Goal: Communication & Community: Share content

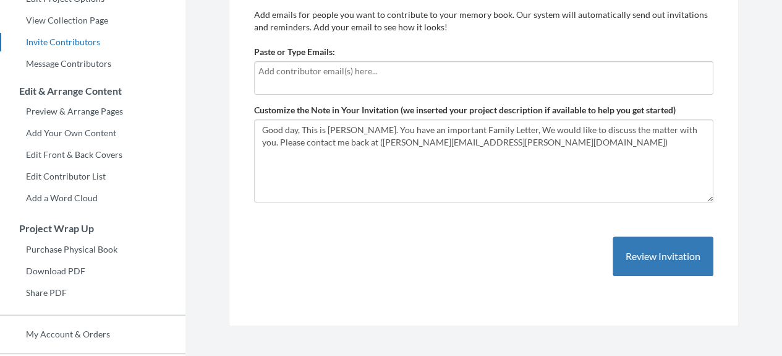
scroll to position [82, 0]
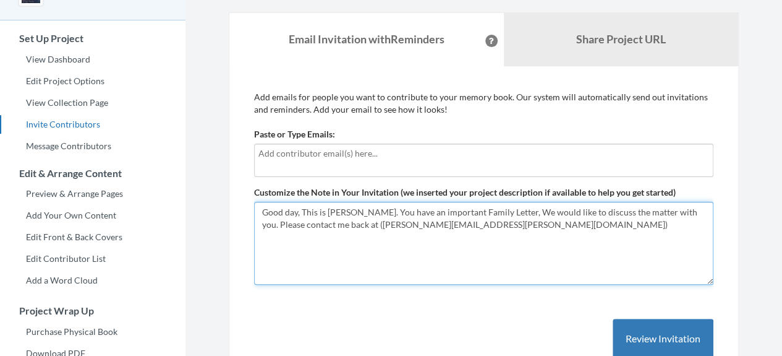
click at [344, 232] on textarea "Good day, This is [PERSON_NAME]. You have an important Family Letter, We would …" at bounding box center [484, 243] width 460 height 83
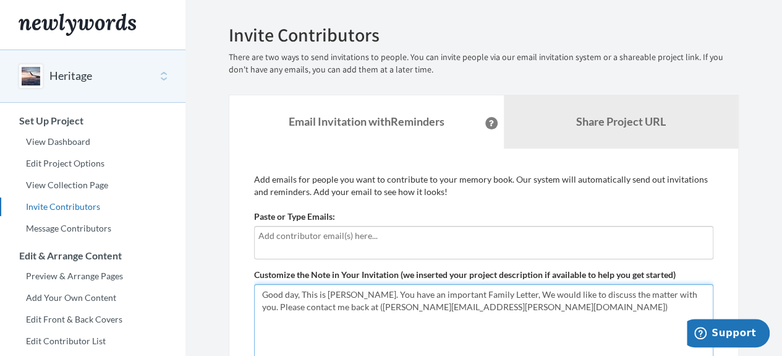
scroll to position [0, 0]
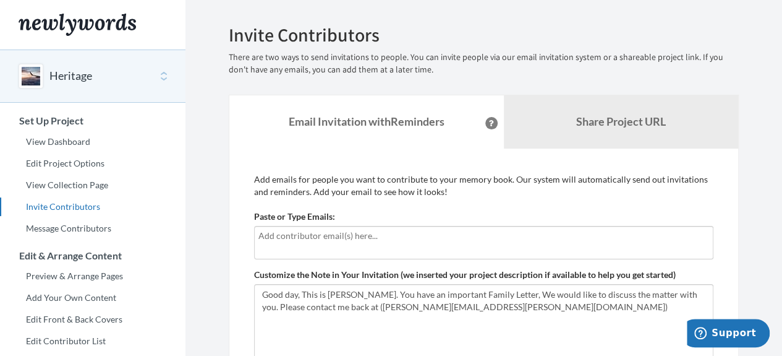
click at [348, 239] on input "text" at bounding box center [484, 236] width 451 height 14
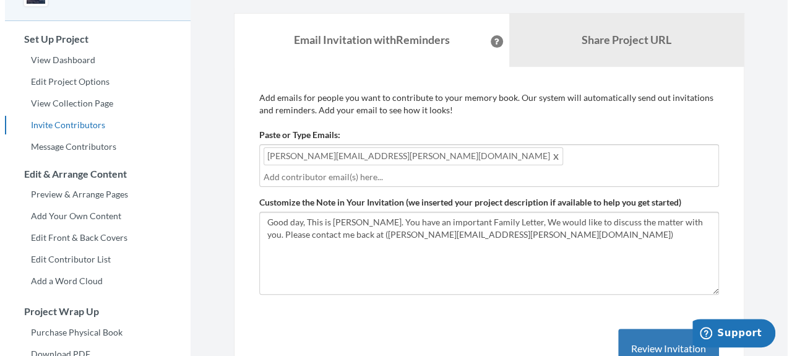
scroll to position [82, 0]
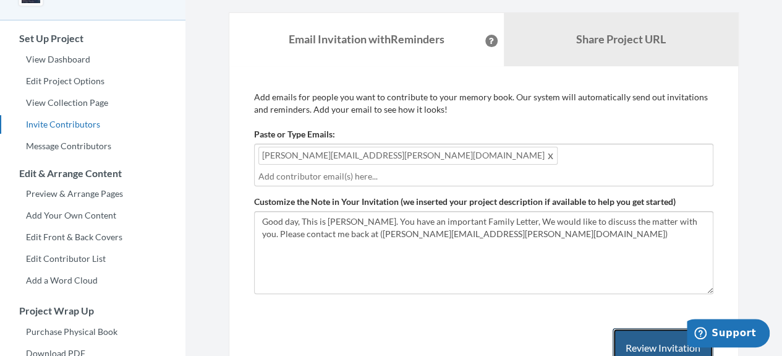
click at [633, 328] on button "Review Invitation" at bounding box center [663, 348] width 101 height 40
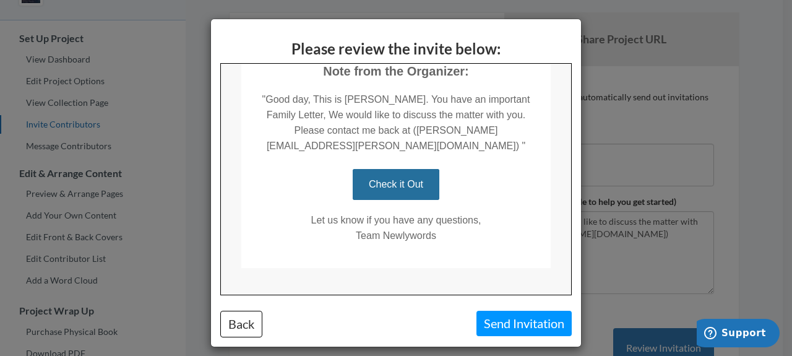
scroll to position [270, 0]
click at [514, 319] on button "Send Invitation" at bounding box center [523, 322] width 95 height 25
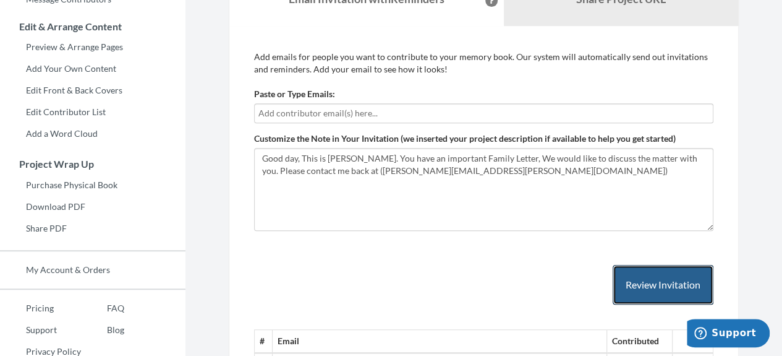
scroll to position [156, 0]
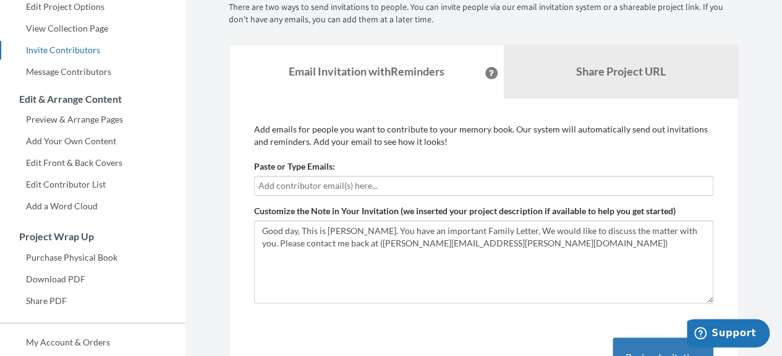
click at [382, 190] on input "text" at bounding box center [484, 186] width 451 height 14
click at [393, 186] on input "text" at bounding box center [484, 186] width 451 height 14
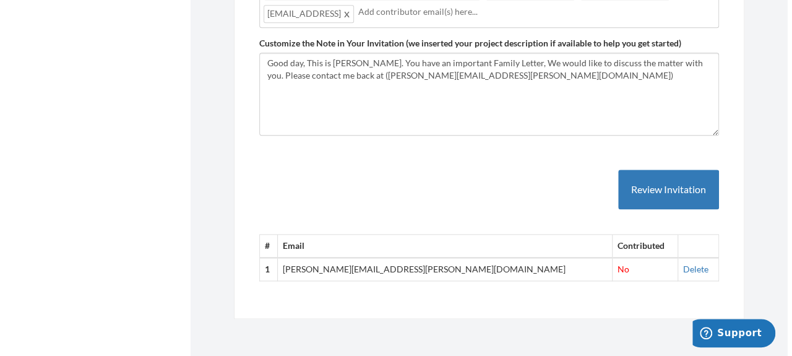
scroll to position [807, 0]
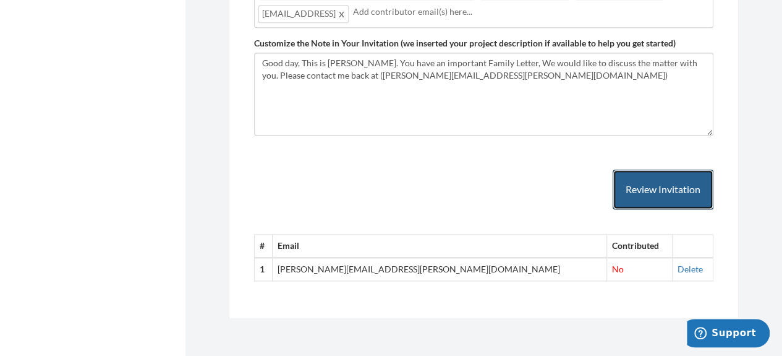
click at [647, 194] on button "Review Invitation" at bounding box center [663, 189] width 101 height 40
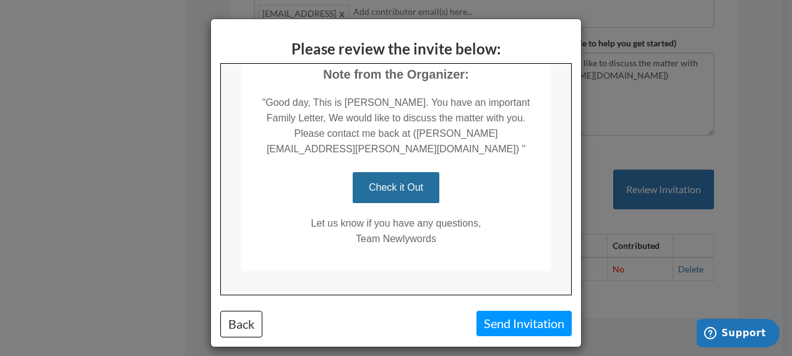
scroll to position [270, 0]
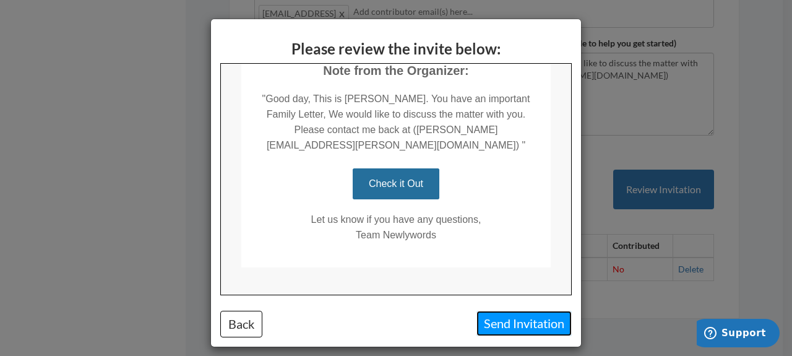
click at [505, 319] on button "Send Invitation" at bounding box center [523, 322] width 95 height 25
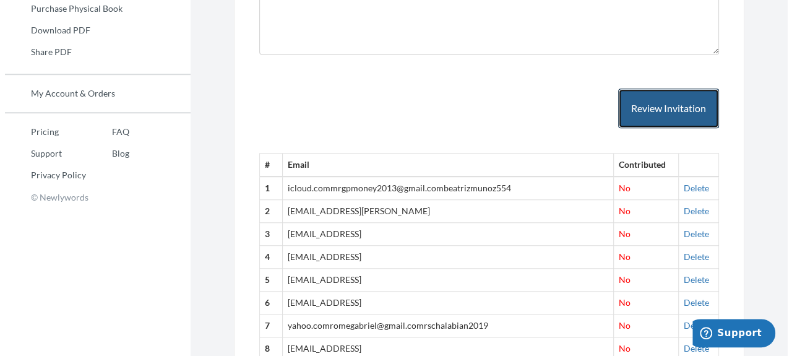
scroll to position [404, 0]
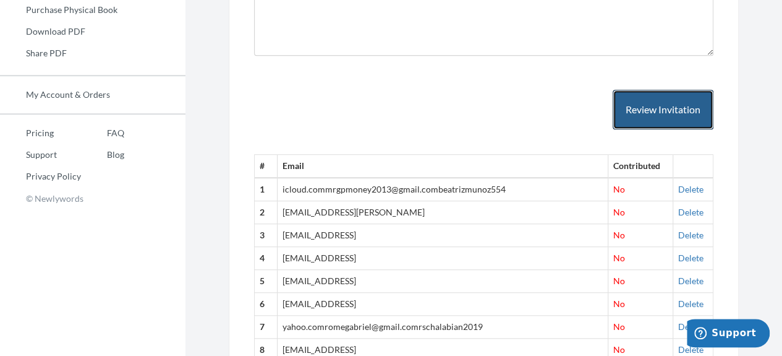
click at [677, 113] on button "Review Invitation" at bounding box center [663, 110] width 101 height 40
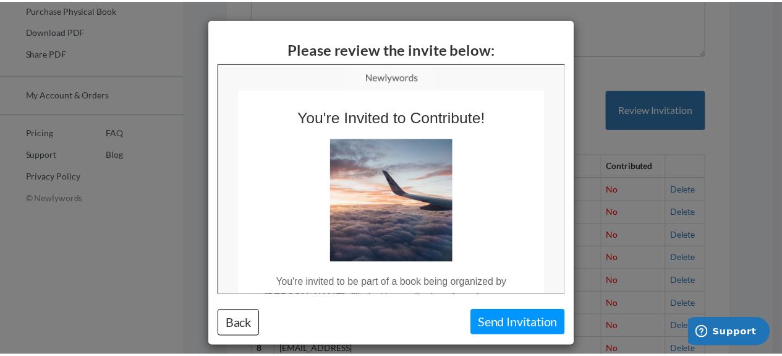
scroll to position [0, 0]
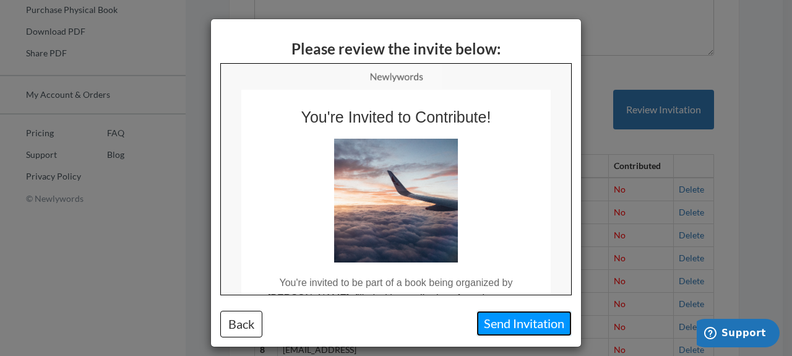
click at [521, 315] on button "Send Invitation" at bounding box center [523, 322] width 95 height 25
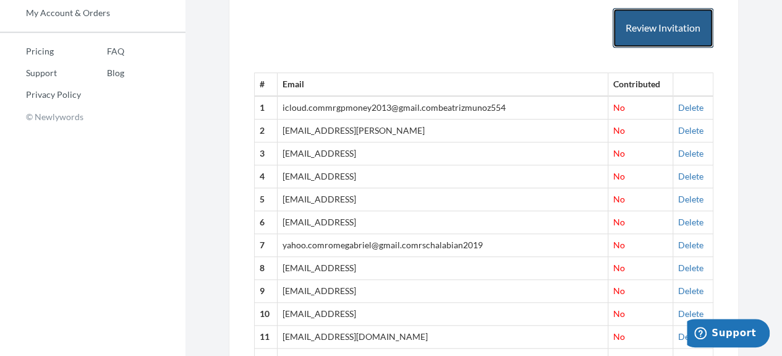
scroll to position [486, 0]
